Goal: Task Accomplishment & Management: Manage account settings

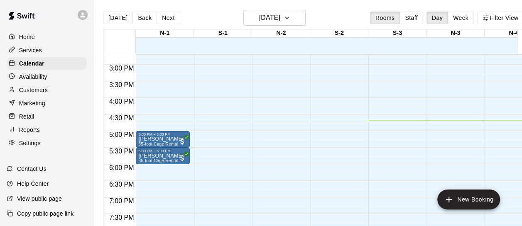
scroll to position [523, 0]
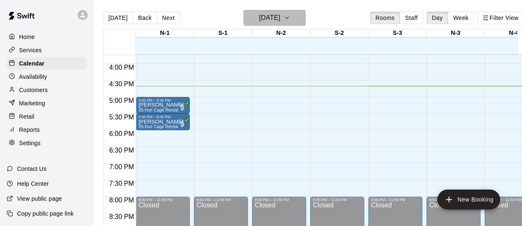
click at [280, 12] on h6 "[DATE]" at bounding box center [269, 18] width 21 height 12
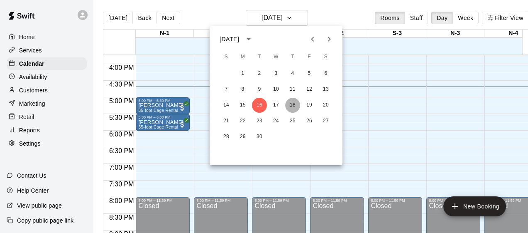
click at [288, 101] on button "18" at bounding box center [292, 105] width 15 height 15
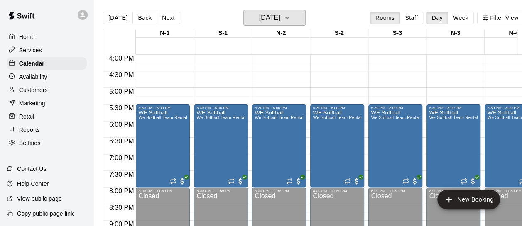
scroll to position [551, 0]
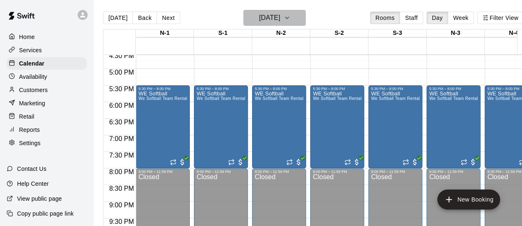
click at [298, 16] on button "[DATE]" at bounding box center [274, 18] width 62 height 16
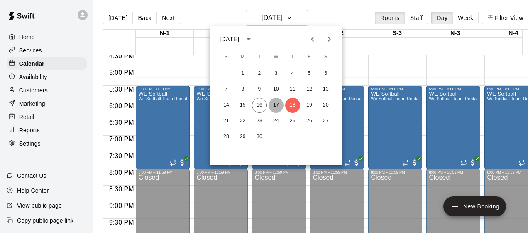
click at [278, 102] on button "17" at bounding box center [276, 105] width 15 height 15
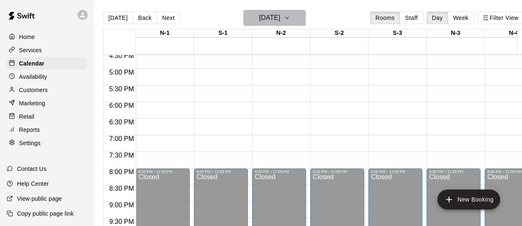
click at [280, 16] on h6 "[DATE]" at bounding box center [269, 18] width 21 height 12
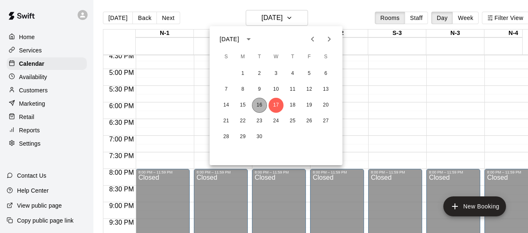
click at [258, 99] on button "16" at bounding box center [259, 105] width 15 height 15
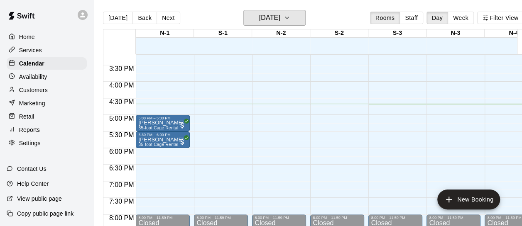
scroll to position [506, 0]
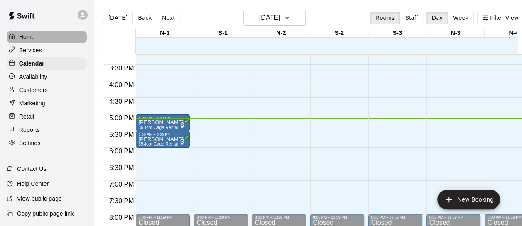
click at [47, 39] on div "Home" at bounding box center [47, 37] width 80 height 12
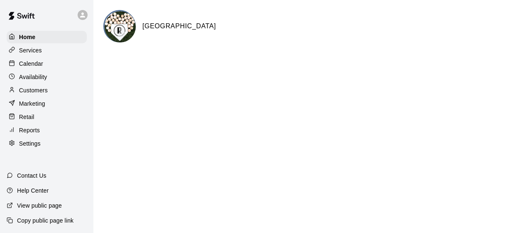
click at [42, 90] on p "Customers" at bounding box center [33, 90] width 29 height 8
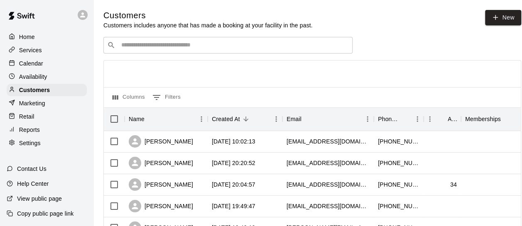
click at [171, 43] on input "Search customers by name or email" at bounding box center [234, 45] width 230 height 8
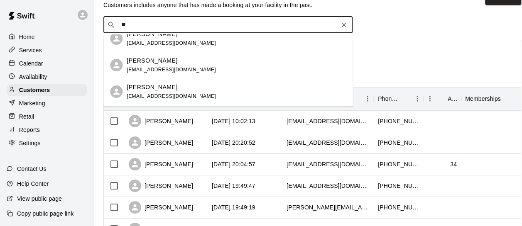
scroll to position [856, 0]
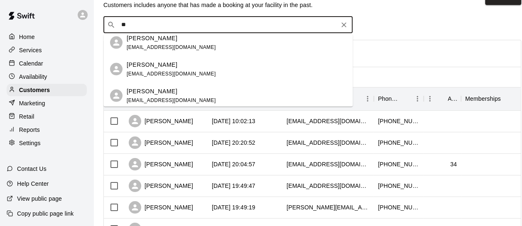
type input "**"
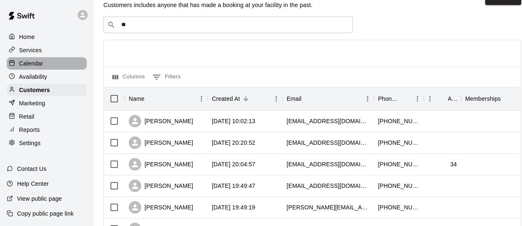
click at [51, 59] on div "Calendar" at bounding box center [47, 63] width 80 height 12
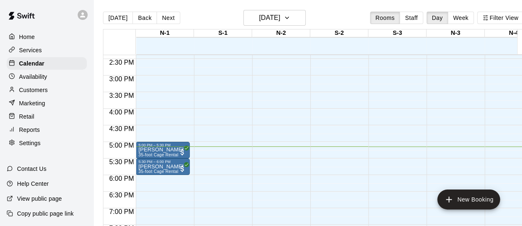
scroll to position [476, 0]
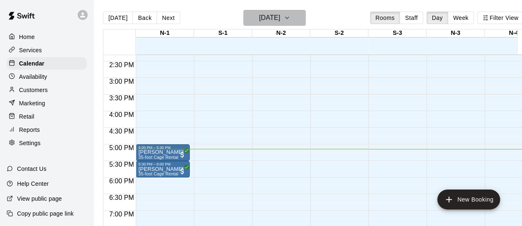
click at [290, 15] on icon "button" at bounding box center [287, 18] width 7 height 10
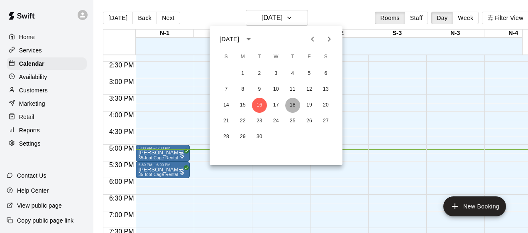
click at [292, 104] on button "18" at bounding box center [292, 105] width 15 height 15
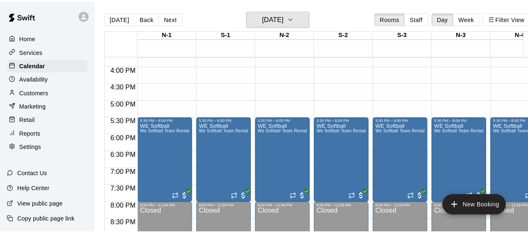
scroll to position [526, 0]
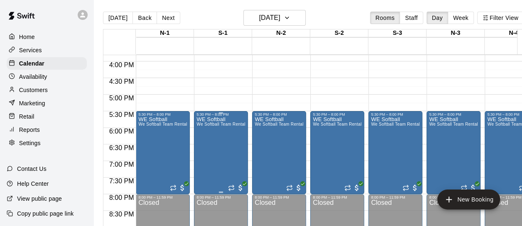
click at [212, 120] on p "WE Softball" at bounding box center [221, 120] width 49 height 0
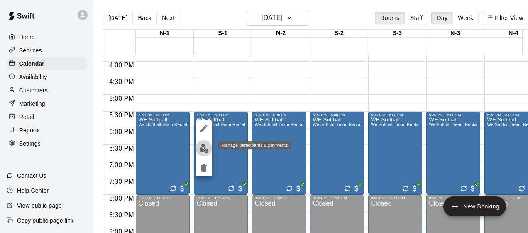
click at [206, 150] on img "edit" at bounding box center [204, 148] width 10 height 10
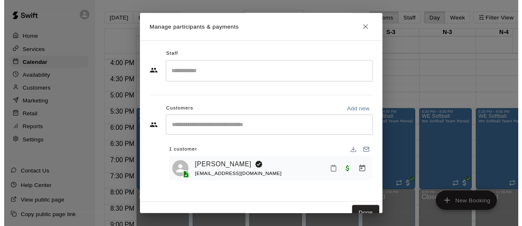
scroll to position [10, 0]
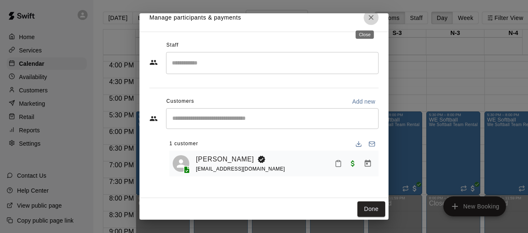
click at [367, 14] on icon "Close" at bounding box center [371, 17] width 8 height 8
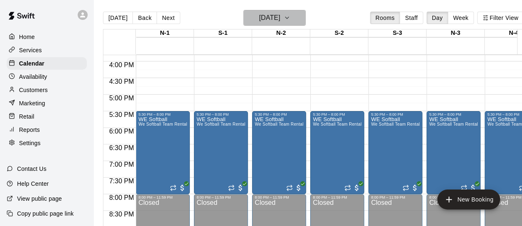
click at [280, 17] on h6 "[DATE]" at bounding box center [269, 18] width 21 height 12
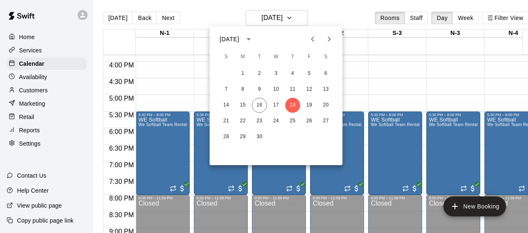
click at [258, 98] on div "14 15 16 17 18 19 20" at bounding box center [276, 105] width 133 height 15
click at [258, 99] on button "16" at bounding box center [259, 105] width 15 height 15
